Goal: Information Seeking & Learning: Learn about a topic

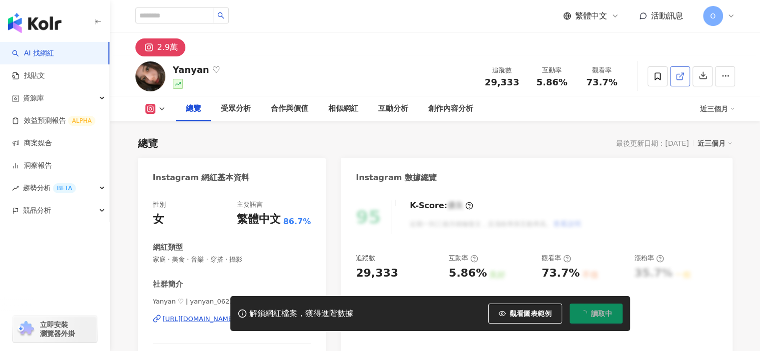
click at [680, 75] on line at bounding box center [681, 75] width 4 height 4
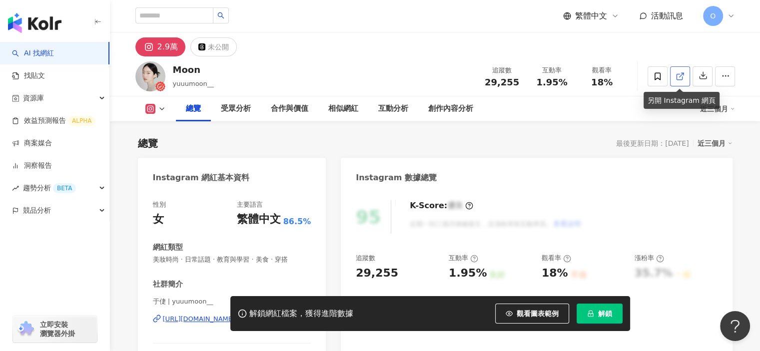
click at [684, 81] on span at bounding box center [680, 76] width 9 height 10
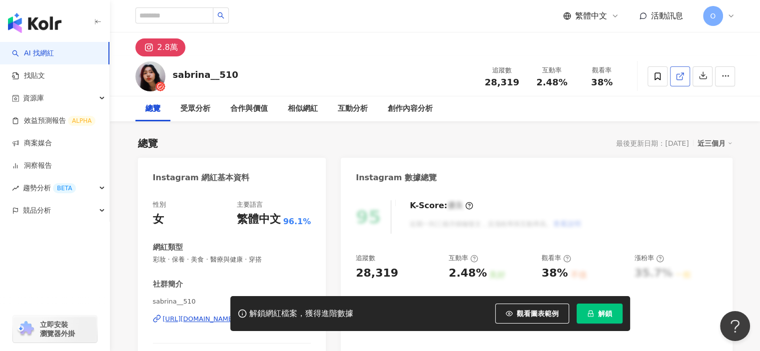
click at [684, 77] on link at bounding box center [680, 76] width 20 height 20
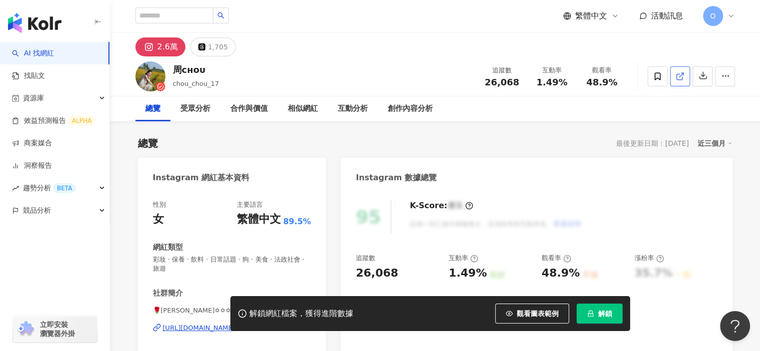
click at [678, 78] on icon at bounding box center [680, 76] width 9 height 9
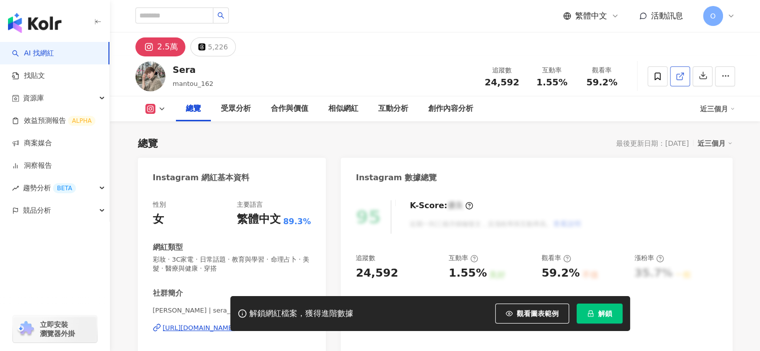
click at [684, 79] on link at bounding box center [680, 76] width 20 height 20
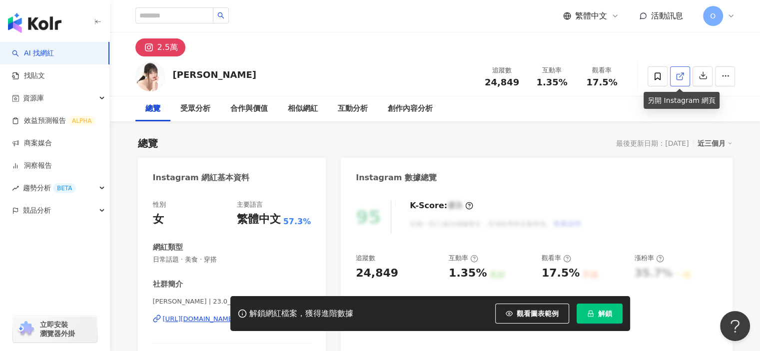
click at [684, 75] on icon at bounding box center [680, 76] width 9 height 9
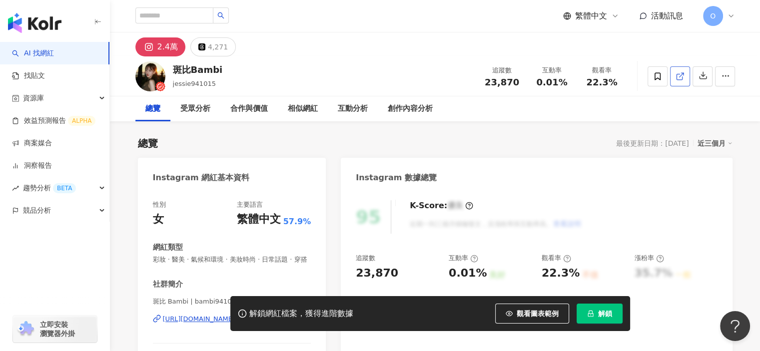
click at [678, 74] on icon at bounding box center [679, 76] width 5 height 5
click at [682, 77] on icon at bounding box center [679, 76] width 5 height 5
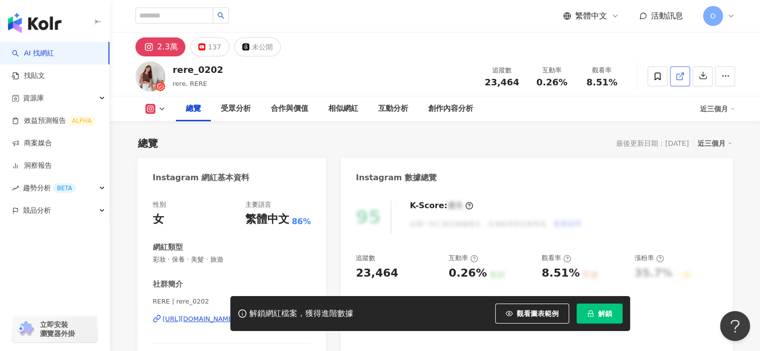
click at [677, 75] on icon at bounding box center [679, 76] width 5 height 5
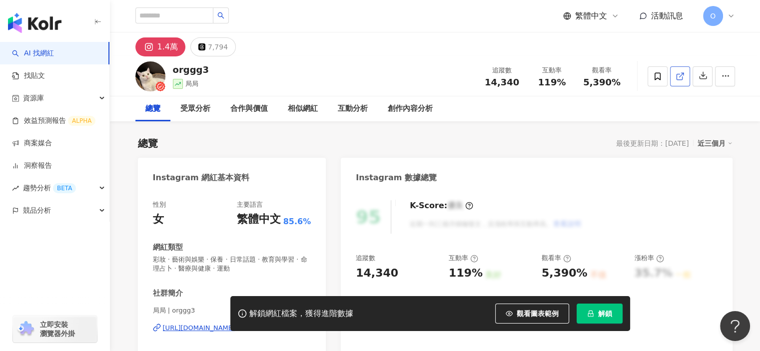
click at [680, 77] on icon at bounding box center [680, 76] width 9 height 9
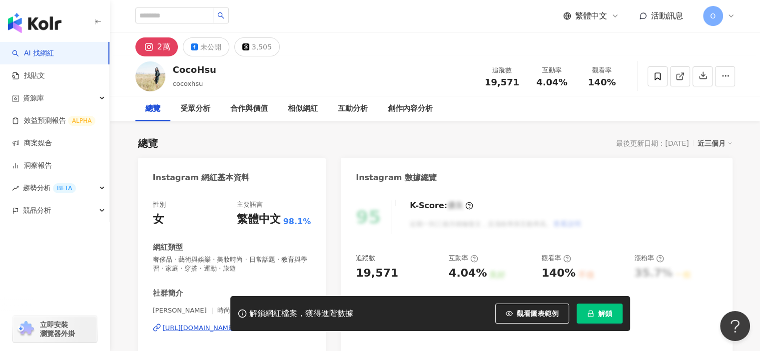
click at [684, 80] on icon at bounding box center [680, 76] width 9 height 9
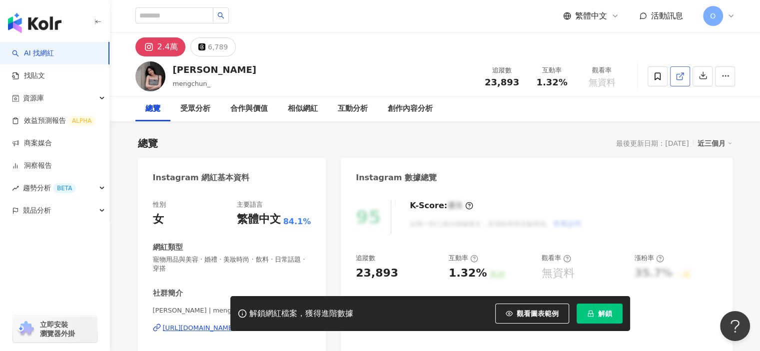
click at [678, 76] on icon at bounding box center [680, 76] width 9 height 9
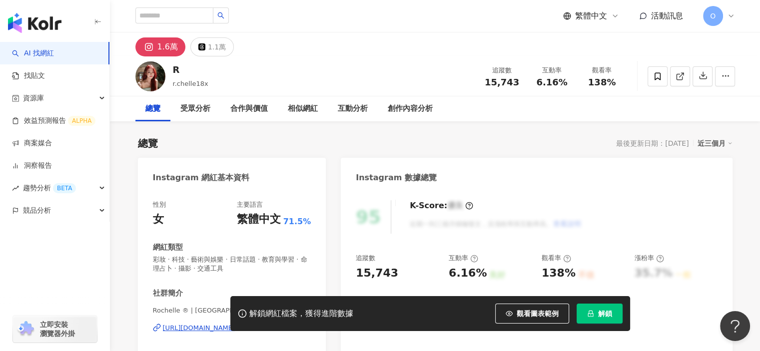
click at [682, 77] on icon at bounding box center [680, 76] width 9 height 9
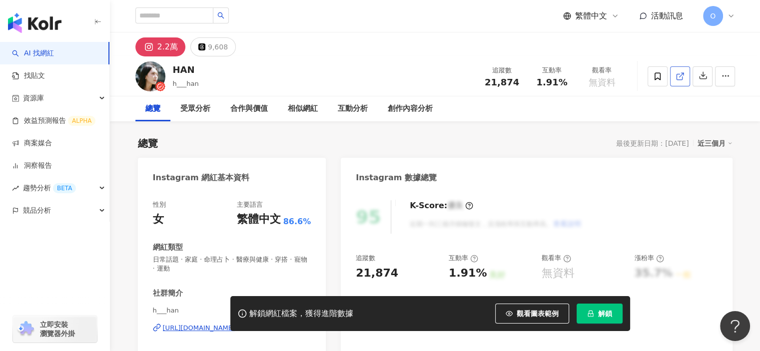
click at [680, 79] on icon at bounding box center [679, 76] width 5 height 5
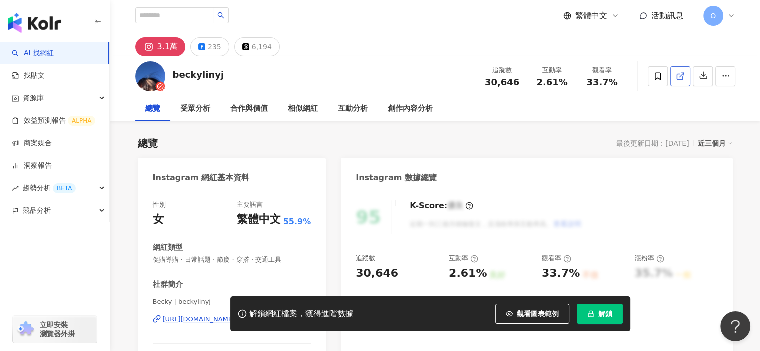
drag, startPoint x: 599, startPoint y: 98, endPoint x: 680, endPoint y: 77, distance: 83.6
click at [680, 77] on icon at bounding box center [680, 76] width 9 height 9
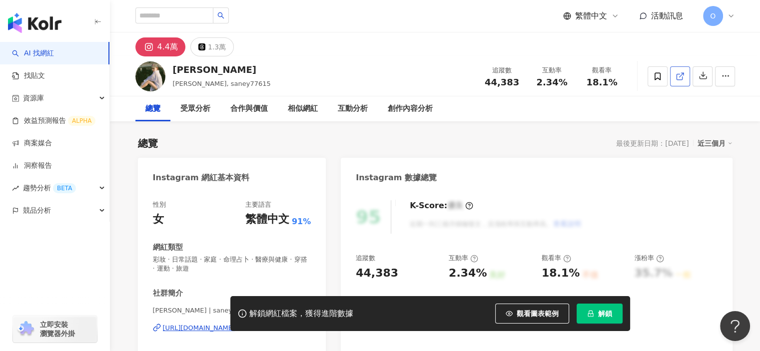
click at [685, 76] on link at bounding box center [680, 76] width 20 height 20
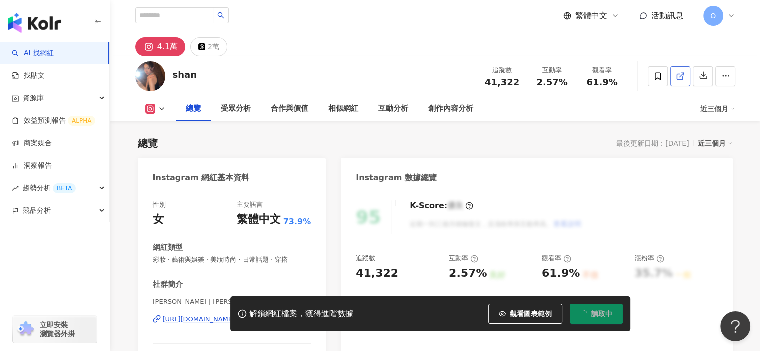
click at [678, 72] on icon at bounding box center [680, 76] width 9 height 9
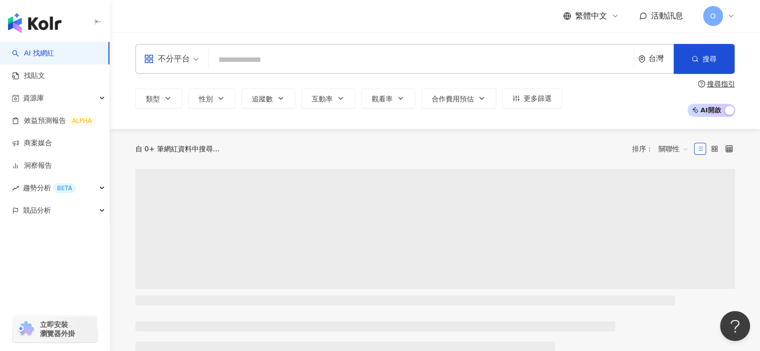
click at [320, 56] on input "search" at bounding box center [421, 59] width 417 height 19
type input "********"
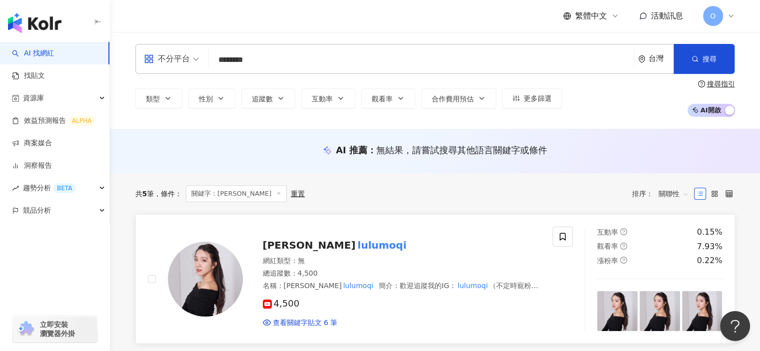
click at [355, 247] on mark "lulumoqi" at bounding box center [381, 245] width 53 height 16
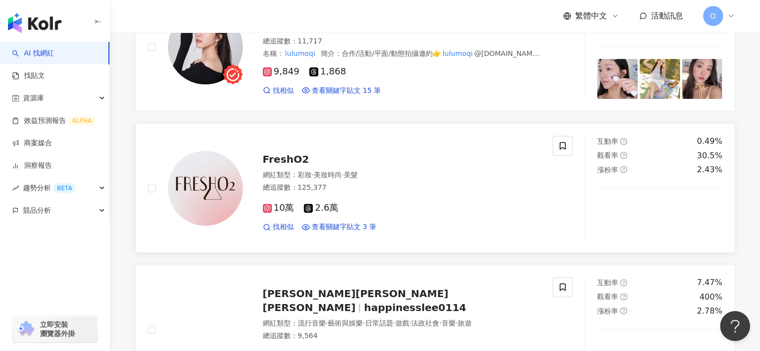
scroll to position [550, 0]
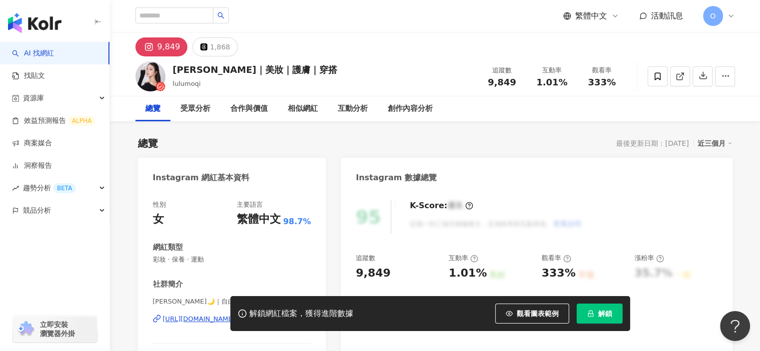
click at [609, 314] on span "解鎖" at bounding box center [605, 314] width 14 height 8
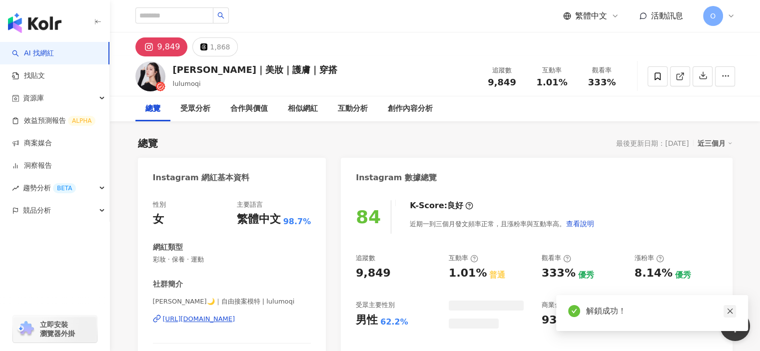
click at [726, 312] on icon "close" at bounding box center [729, 311] width 7 height 7
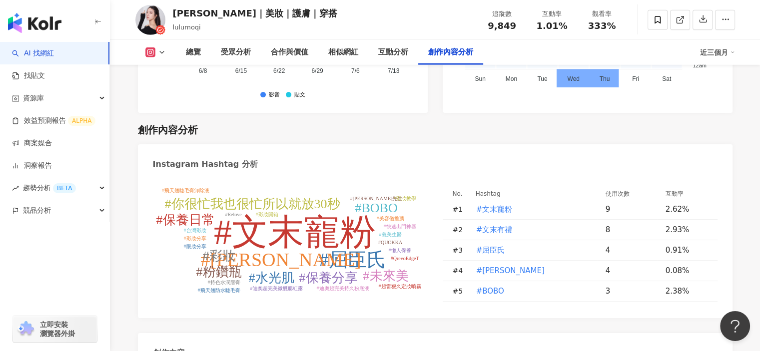
scroll to position [3148, 0]
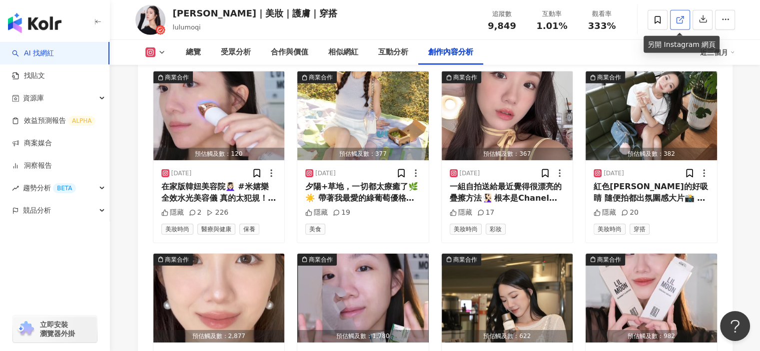
click at [681, 21] on icon at bounding box center [680, 19] width 9 height 9
